Goal: Task Accomplishment & Management: Use online tool/utility

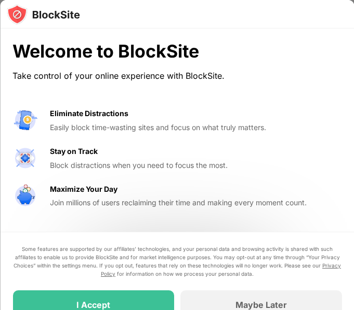
scroll to position [87, 0]
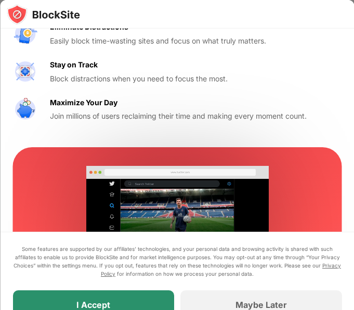
click at [120, 296] on div "I Accept" at bounding box center [92, 305] width 161 height 29
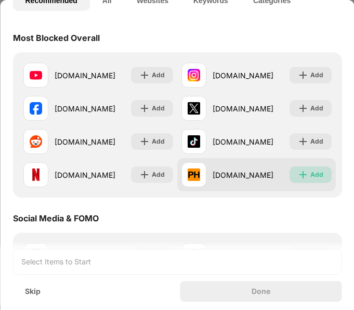
click at [309, 173] on div "Add" at bounding box center [315, 175] width 13 height 10
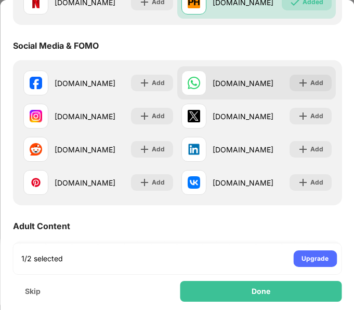
scroll to position [432, 0]
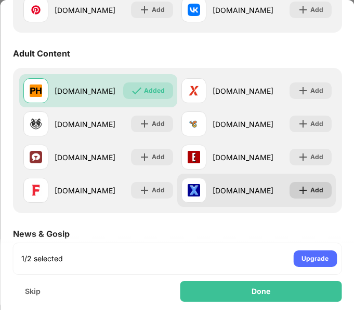
click at [313, 192] on div "Add" at bounding box center [315, 190] width 13 height 10
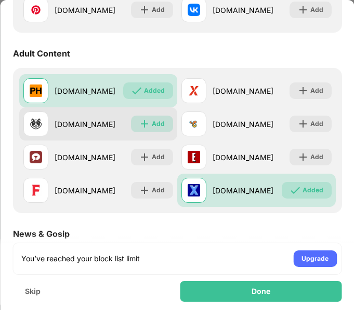
click at [147, 119] on div "Add" at bounding box center [152, 124] width 42 height 17
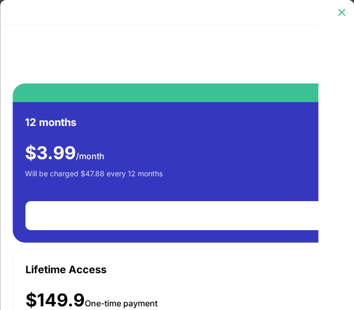
click at [345, 20] on div at bounding box center [341, 12] width 17 height 17
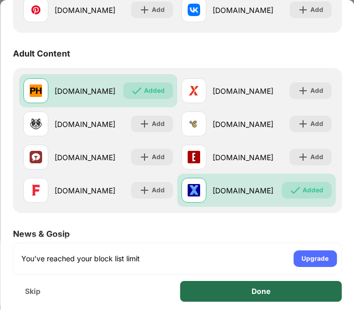
click at [269, 295] on div "Done" at bounding box center [260, 292] width 19 height 8
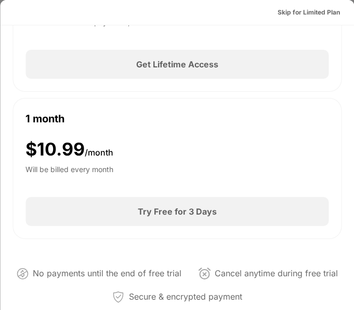
scroll to position [173, 0]
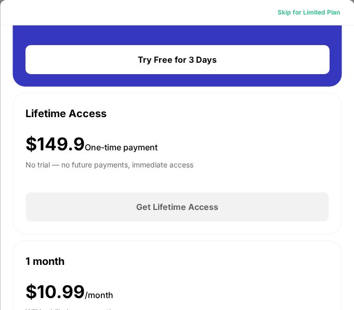
click at [294, 8] on div "Skip for Limited Plan" at bounding box center [308, 12] width 62 height 10
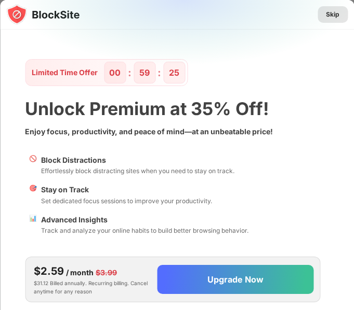
click at [333, 16] on div "Skip" at bounding box center [332, 14] width 13 height 10
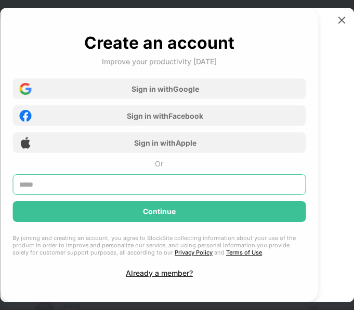
click at [238, 183] on input "text" at bounding box center [158, 184] width 293 height 21
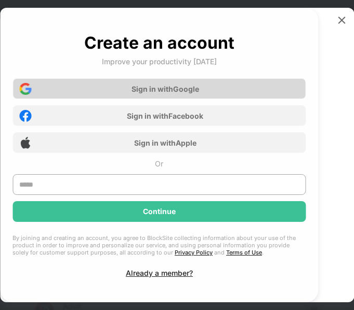
click at [211, 86] on div "Sign in with Google" at bounding box center [158, 88] width 293 height 21
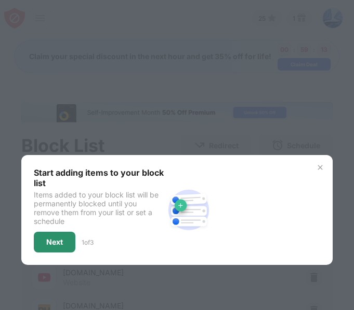
click at [63, 250] on div "Next" at bounding box center [55, 242] width 42 height 21
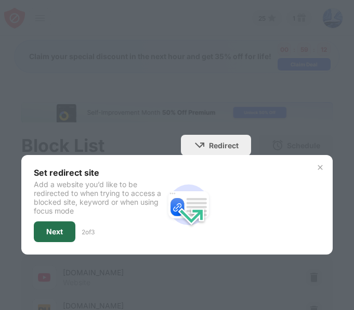
click at [57, 235] on div "Next" at bounding box center [54, 232] width 17 height 8
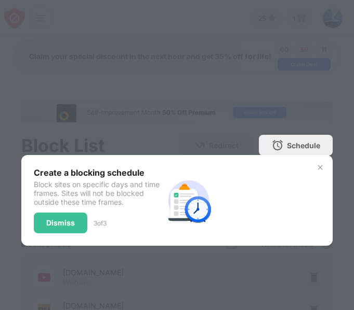
click at [57, 235] on div "Create a blocking schedule Block sites on specific days and time frames. Sites …" at bounding box center [176, 200] width 311 height 91
click at [64, 223] on div "Dismiss" at bounding box center [60, 223] width 29 height 8
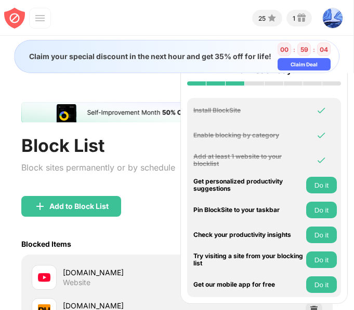
click at [145, 194] on div "Block List Block sites permanently or by schedule" at bounding box center [98, 165] width 154 height 61
drag, startPoint x: 127, startPoint y: 175, endPoint x: 287, endPoint y: 110, distance: 173.3
click at [129, 174] on div "Block sites permanently or by schedule" at bounding box center [98, 167] width 154 height 15
click at [100, 234] on div "Add to Block List" at bounding box center [176, 214] width 311 height 37
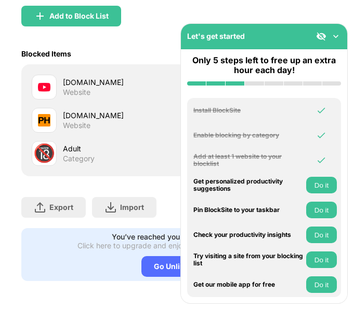
scroll to position [213, 0]
click at [87, 88] on div "Website" at bounding box center [77, 92] width 28 height 9
click at [340, 37] on img at bounding box center [335, 36] width 10 height 10
